Goal: Connect with others: Connect with others

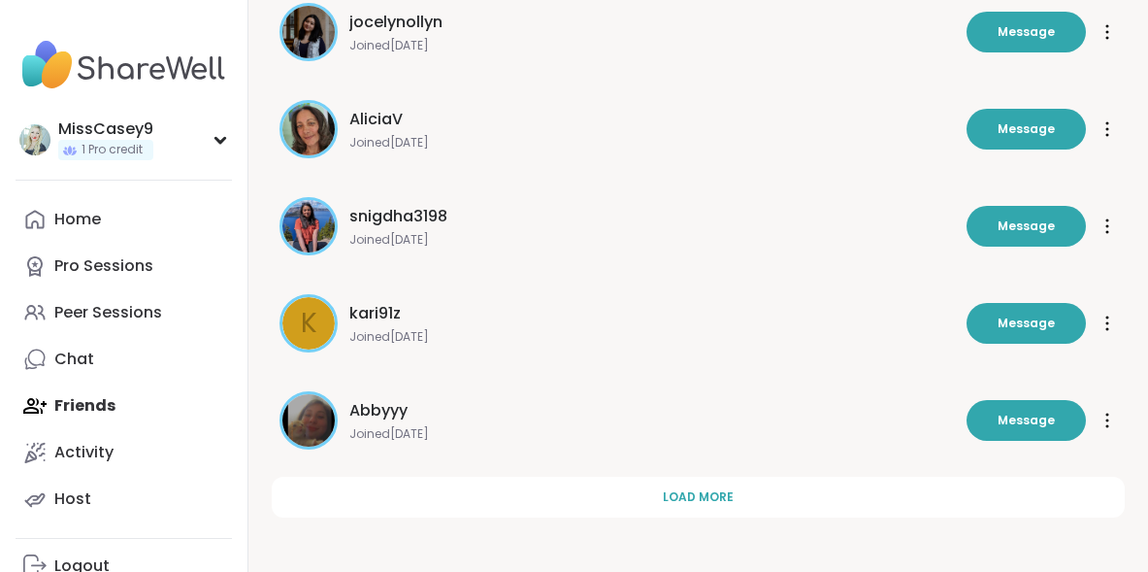
click at [189, 63] on img at bounding box center [124, 65] width 216 height 68
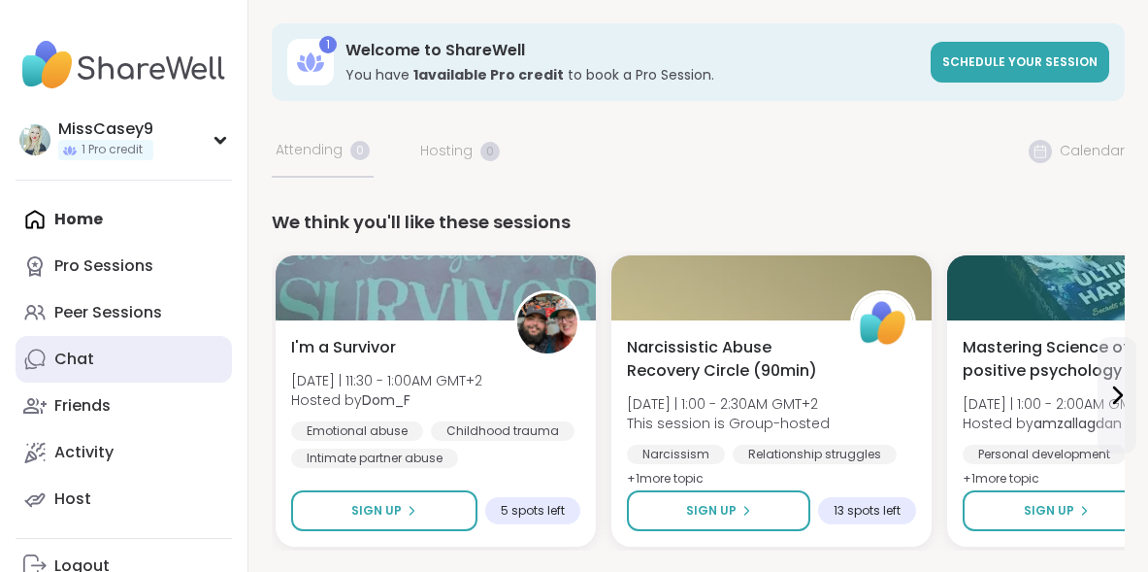
click at [83, 360] on div "Chat" at bounding box center [74, 358] width 40 height 21
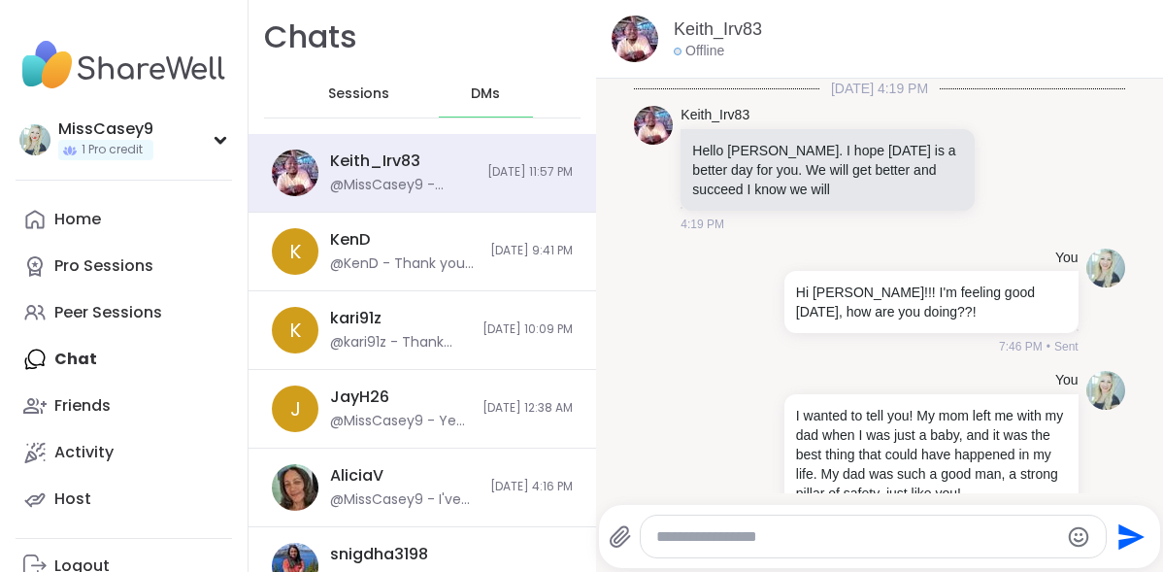
scroll to position [16920, 0]
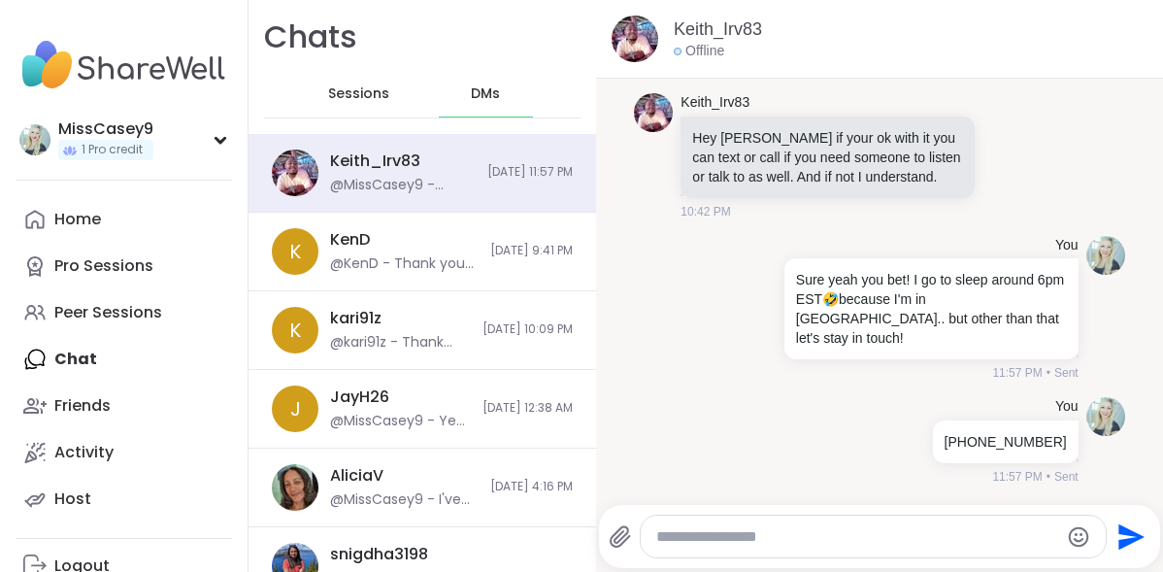
click at [471, 93] on span "DMs" at bounding box center [485, 93] width 29 height 19
click at [359, 97] on span "Sessions" at bounding box center [358, 93] width 61 height 19
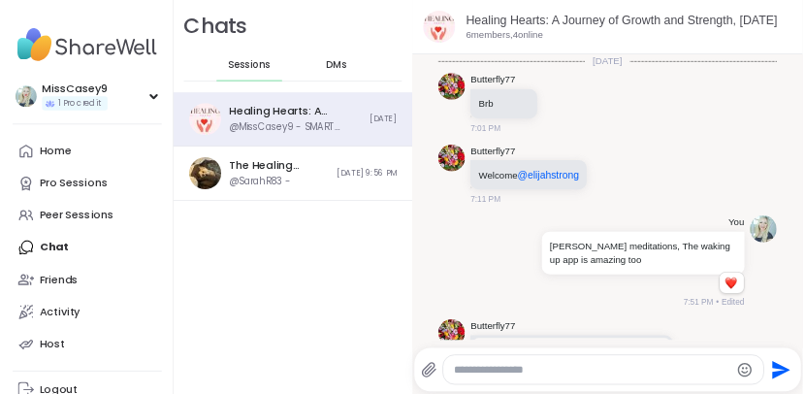
scroll to position [258, 0]
